Goal: Information Seeking & Learning: Learn about a topic

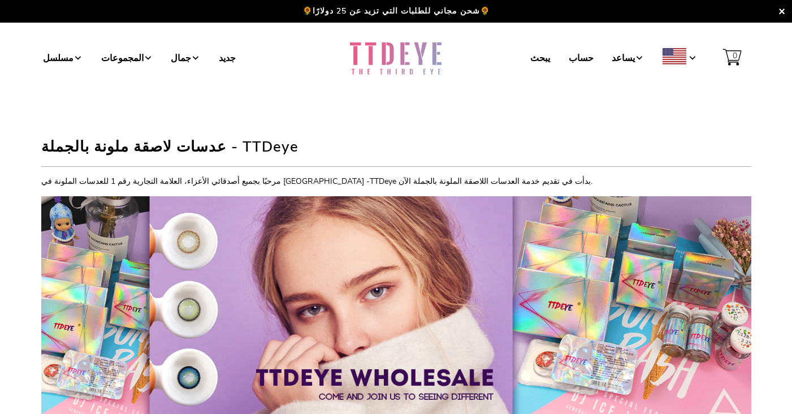
click at [378, 139] on h1 "عدسات لاصقة ملونة بالجملة - TTDeye" at bounding box center [396, 145] width 710 height 24
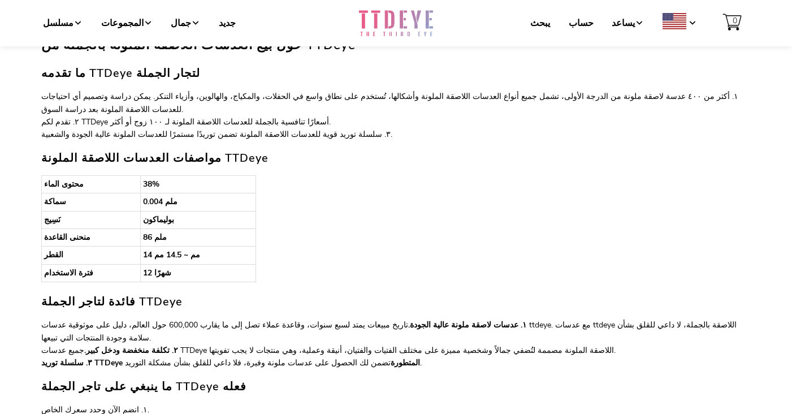
scroll to position [416, 0]
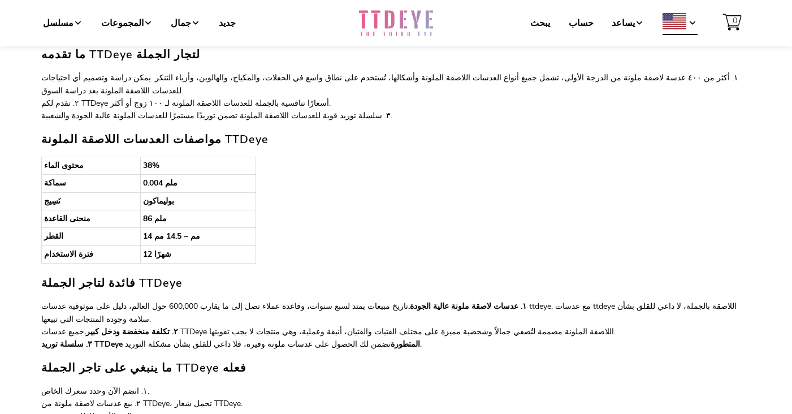
click at [694, 21] on span at bounding box center [693, 23] width 9 height 9
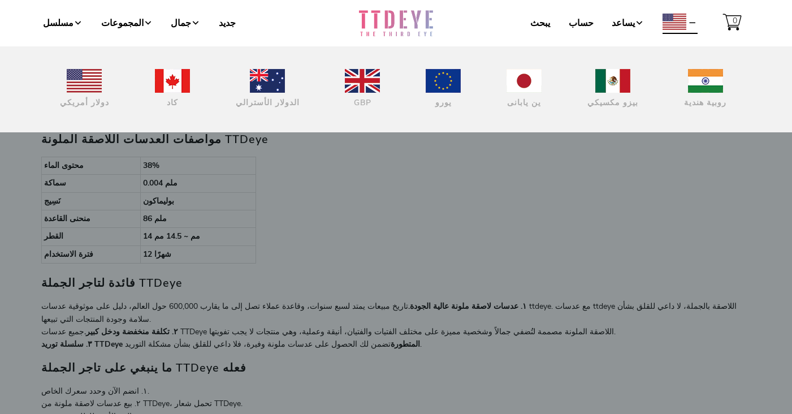
click at [528, 231] on div at bounding box center [396, 207] width 792 height 414
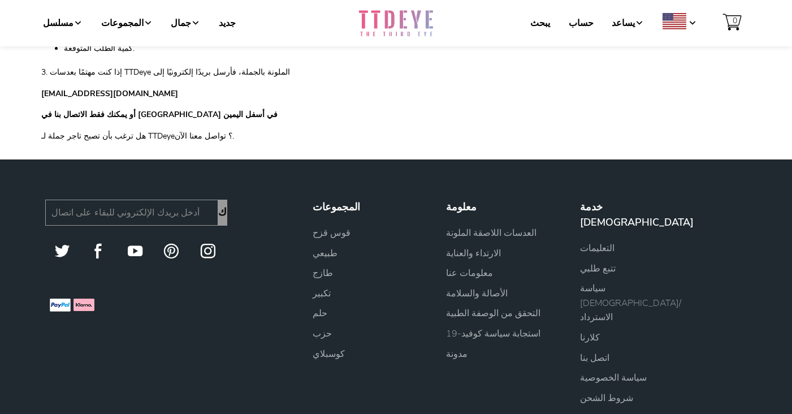
scroll to position [931, 0]
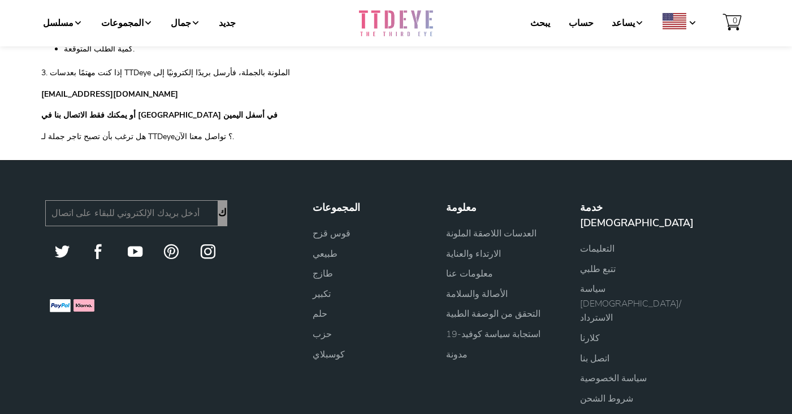
click at [465, 267] on p "معلومات عنا" at bounding box center [507, 274] width 122 height 15
click at [464, 267] on font "معلومات عنا" at bounding box center [469, 273] width 47 height 12
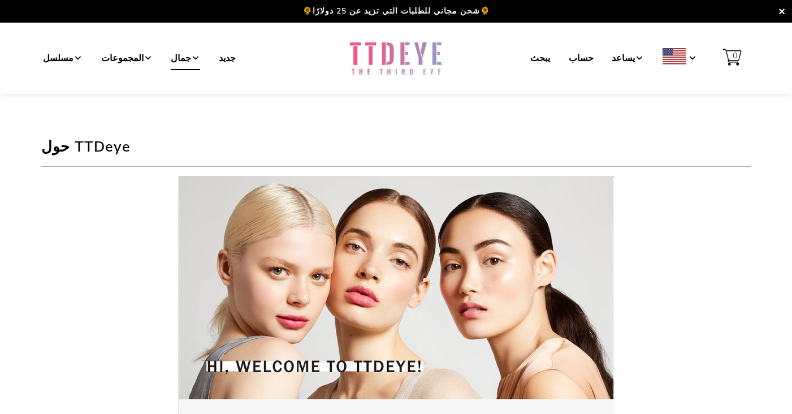
click at [171, 61] on font "جمال" at bounding box center [181, 58] width 20 height 12
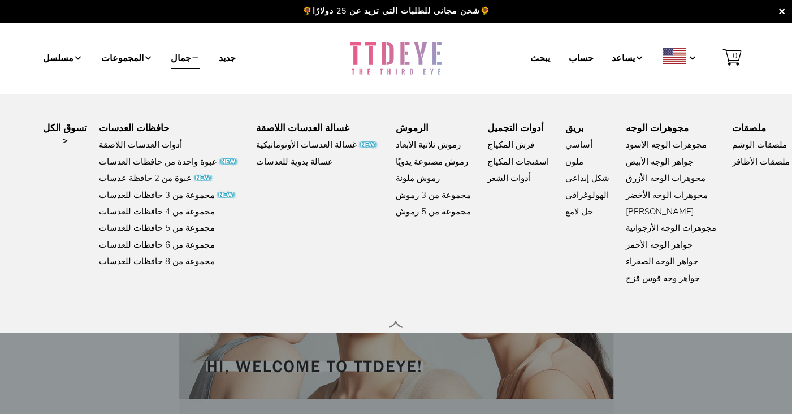
click at [664, 358] on div at bounding box center [396, 207] width 792 height 414
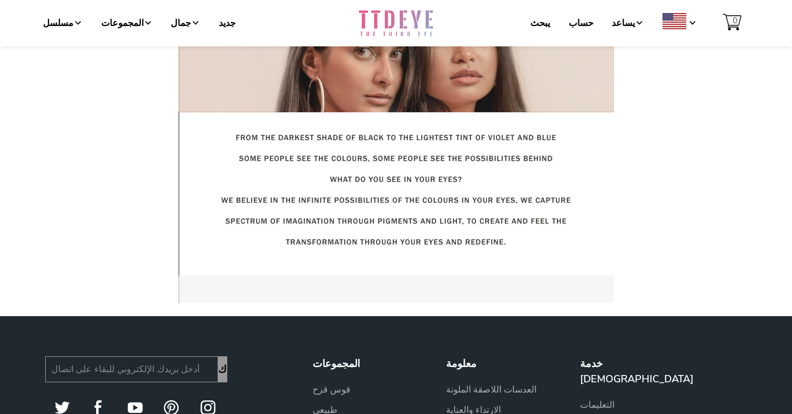
scroll to position [1225, 0]
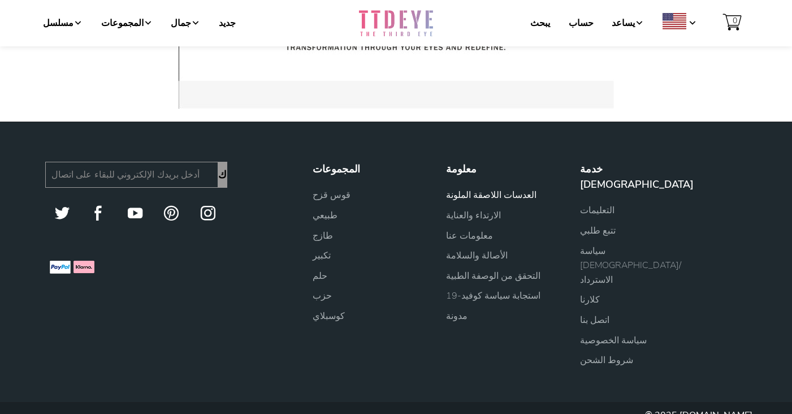
click at [500, 196] on font "العدسات اللاصقة الملونة" at bounding box center [491, 195] width 90 height 12
click at [473, 194] on font "العدسات اللاصقة الملونة" at bounding box center [491, 195] width 90 height 12
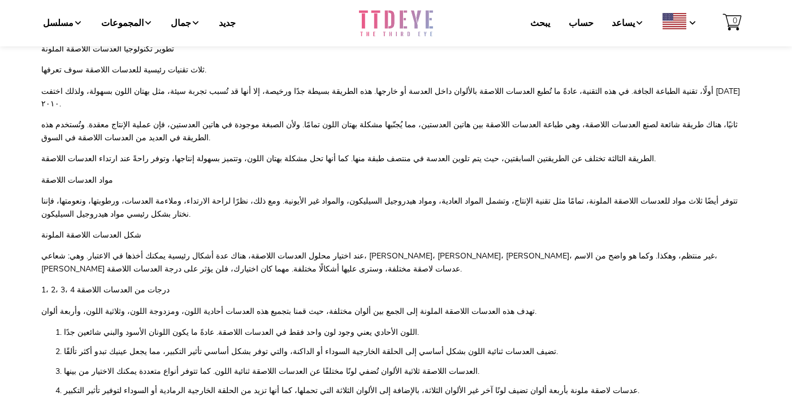
scroll to position [261, 0]
